Goal: Task Accomplishment & Management: Complete application form

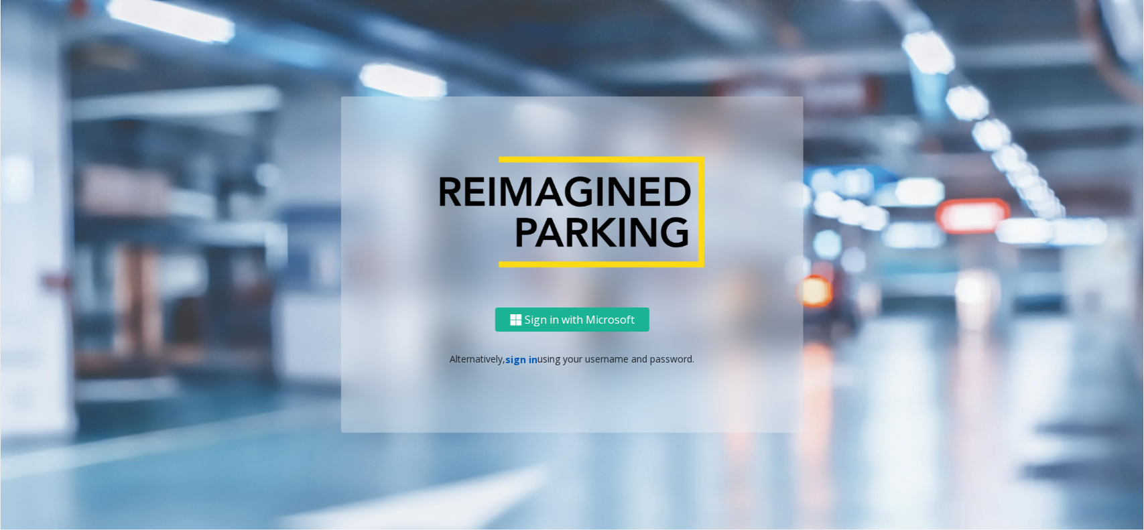
click at [524, 353] on link "sign in" at bounding box center [522, 359] width 32 height 13
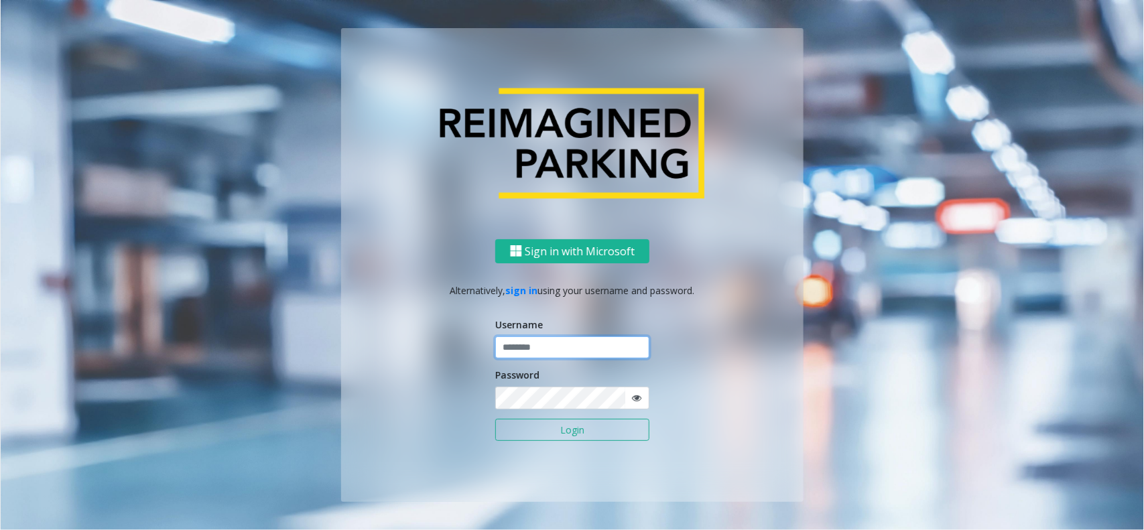
drag, startPoint x: 524, startPoint y: 353, endPoint x: 538, endPoint y: 365, distance: 18.5
click at [536, 347] on input "text" at bounding box center [572, 348] width 154 height 23
type input "*******"
click at [548, 428] on button "Login" at bounding box center [572, 430] width 154 height 23
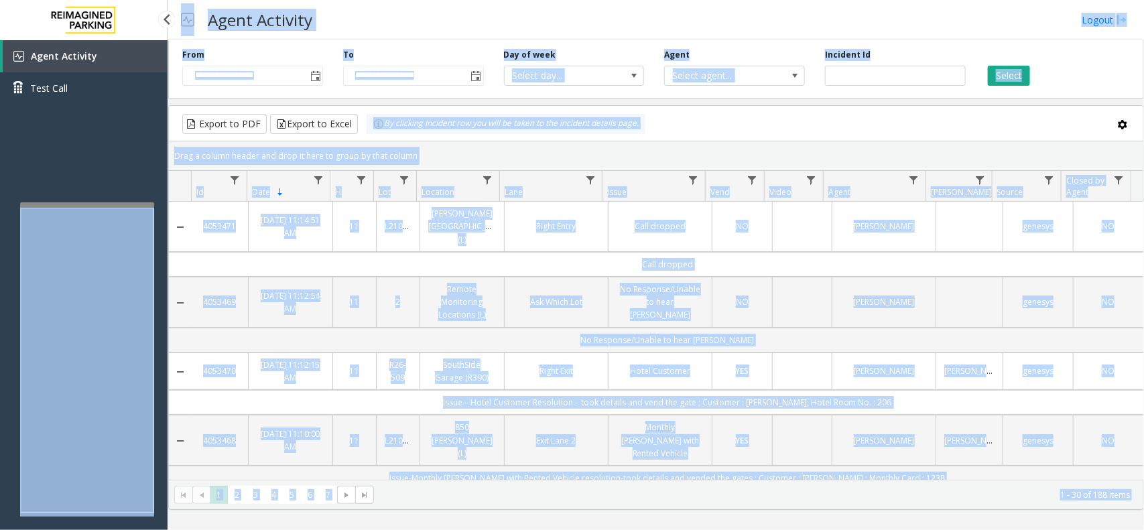
click at [111, 168] on div "Agent Activity Test Call" at bounding box center [84, 305] width 168 height 530
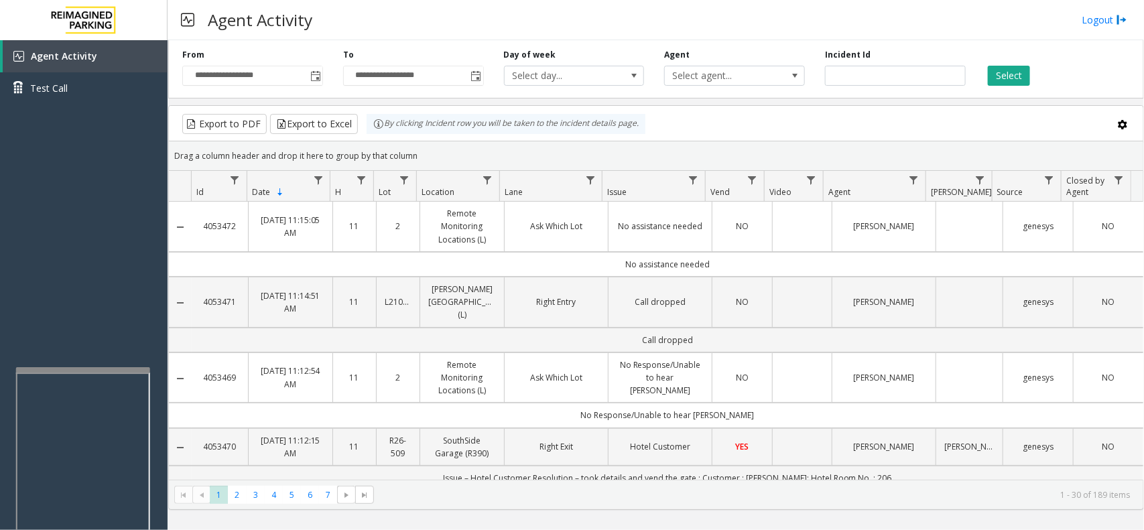
click at [88, 373] on div at bounding box center [83, 524] width 134 height 314
click at [81, 322] on app-root "**********" at bounding box center [572, 265] width 1144 height 530
drag, startPoint x: 142, startPoint y: 310, endPoint x: 251, endPoint y: 48, distance: 283.4
click at [107, 296] on div "Agent Activity Test Call" at bounding box center [84, 305] width 168 height 530
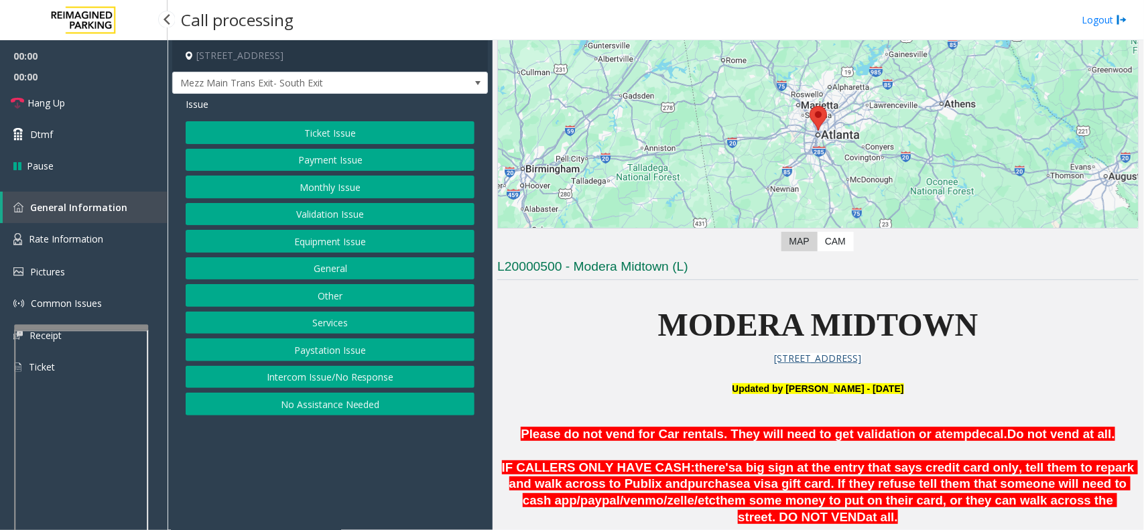
scroll to position [335, 0]
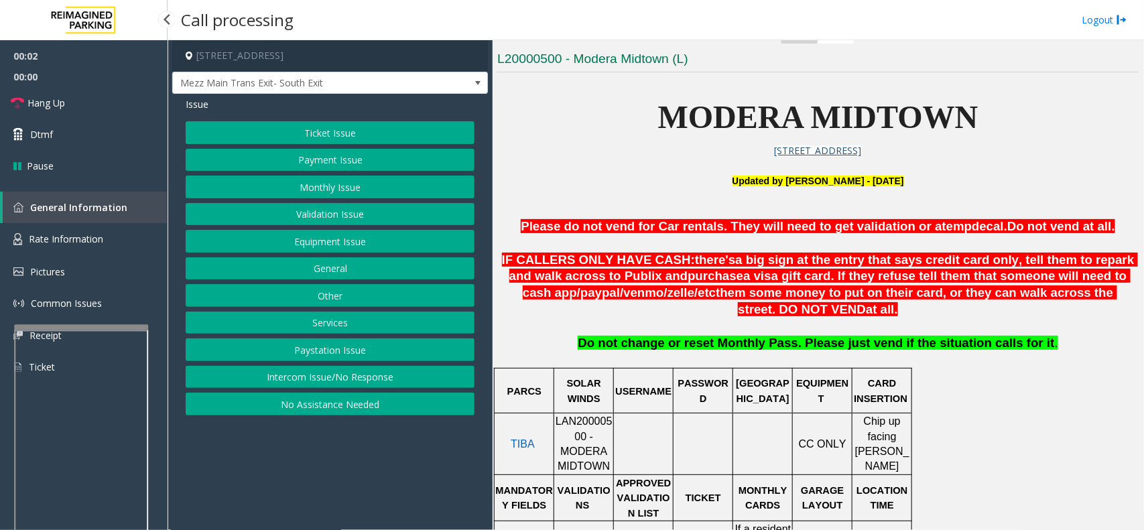
click at [591, 424] on span "LAN20000500 - MODERA MIDTOWN" at bounding box center [584, 444] width 57 height 56
copy span "LAN20000500"
click at [387, 461] on app-call-processing-form "[STREET_ADDRESS] Mezz Main Trans Exit- South Exit Issue Ticket Issue Payment Is…" at bounding box center [330, 285] width 325 height 490
drag, startPoint x: 362, startPoint y: 382, endPoint x: 363, endPoint y: 373, distance: 9.4
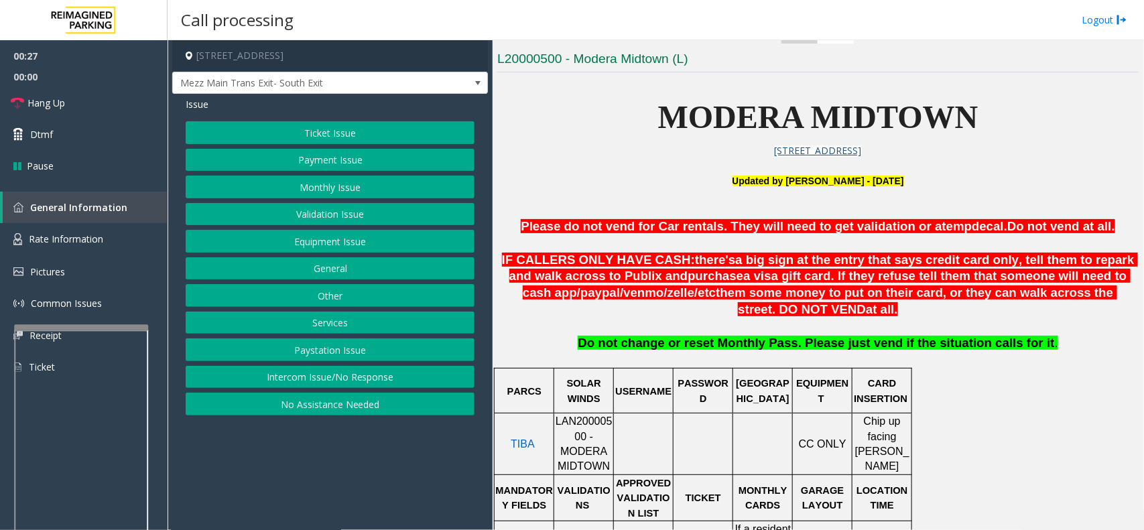
click at [362, 382] on button "Intercom Issue/No Response" at bounding box center [330, 377] width 289 height 23
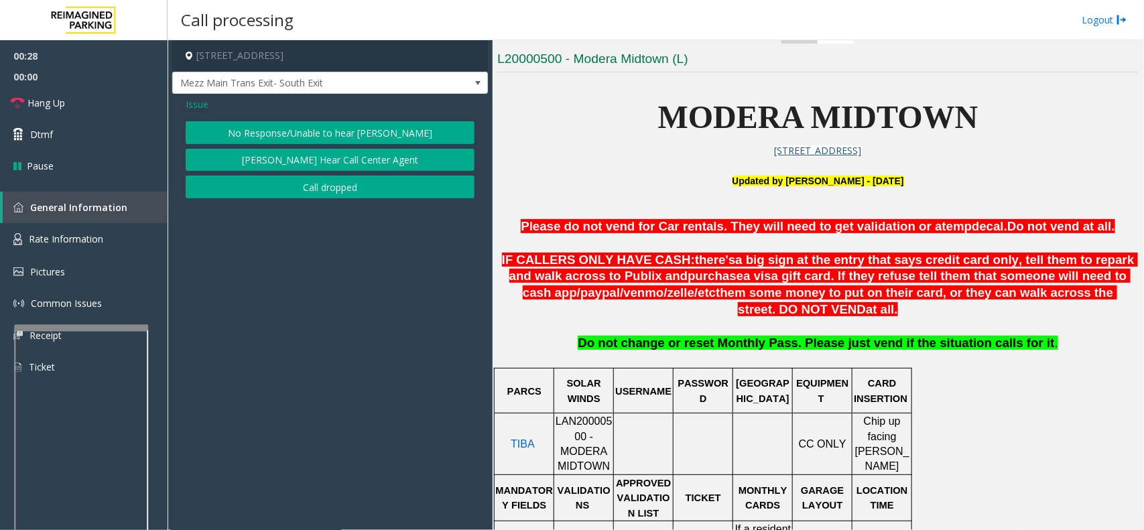
click at [304, 192] on button "Call dropped" at bounding box center [330, 187] width 289 height 23
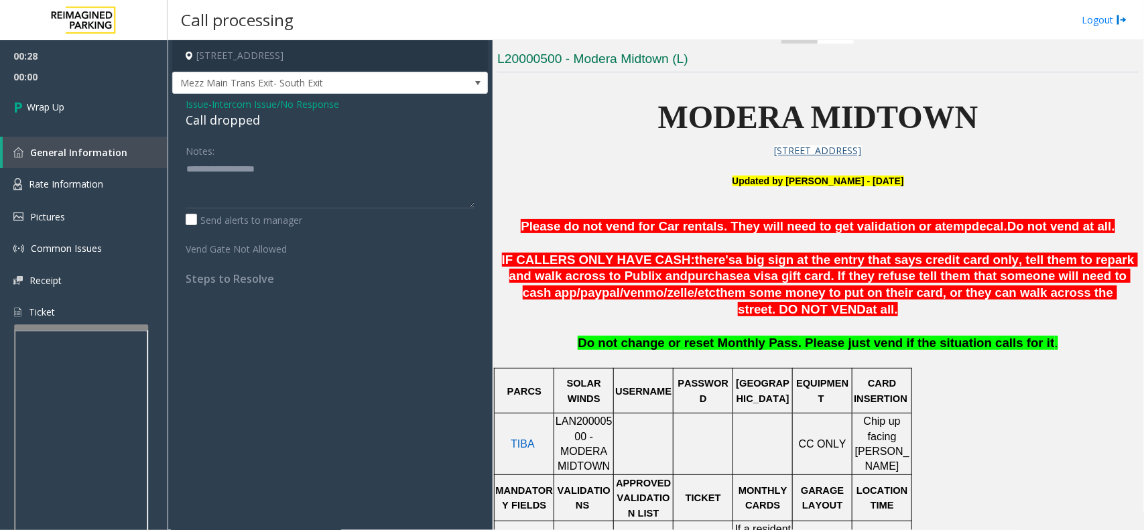
click at [248, 116] on div "Call dropped" at bounding box center [330, 120] width 289 height 18
copy div "Call dropped"
click at [251, 188] on textarea at bounding box center [330, 183] width 289 height 50
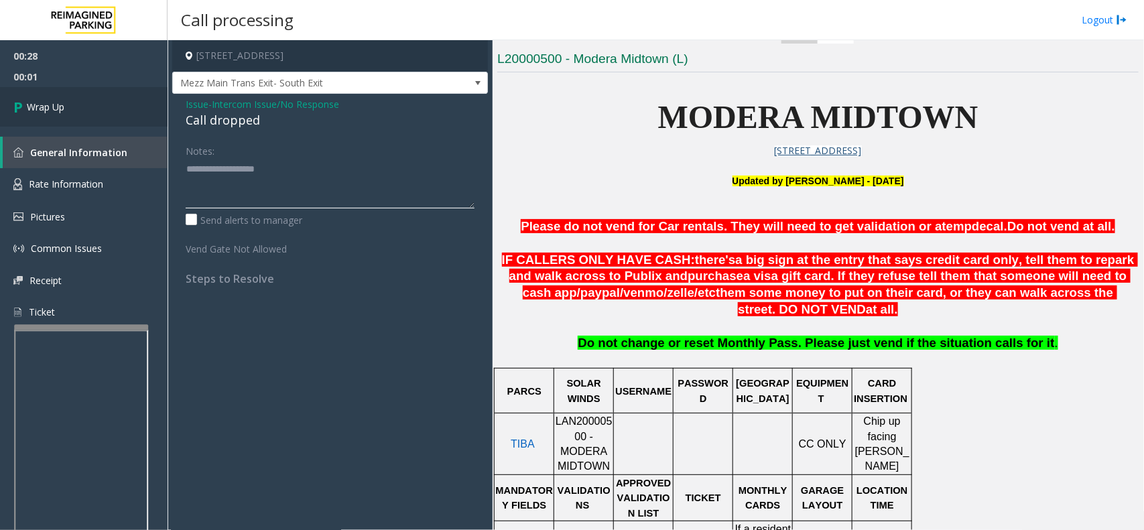
paste textarea "**********"
type textarea "**********"
click at [44, 95] on link "Wrap Up" at bounding box center [84, 107] width 168 height 40
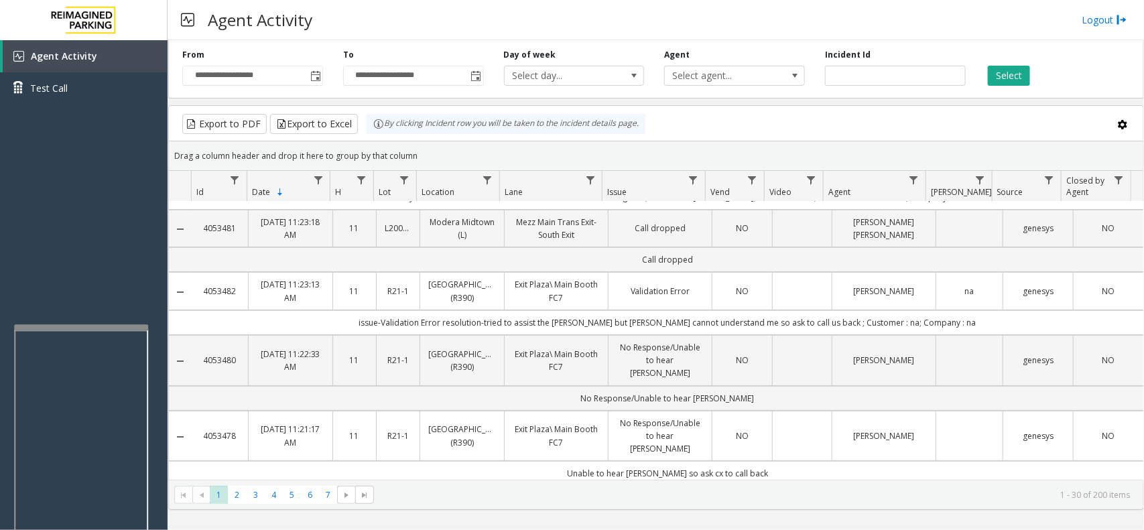
scroll to position [84, 0]
